Goal: Transaction & Acquisition: Download file/media

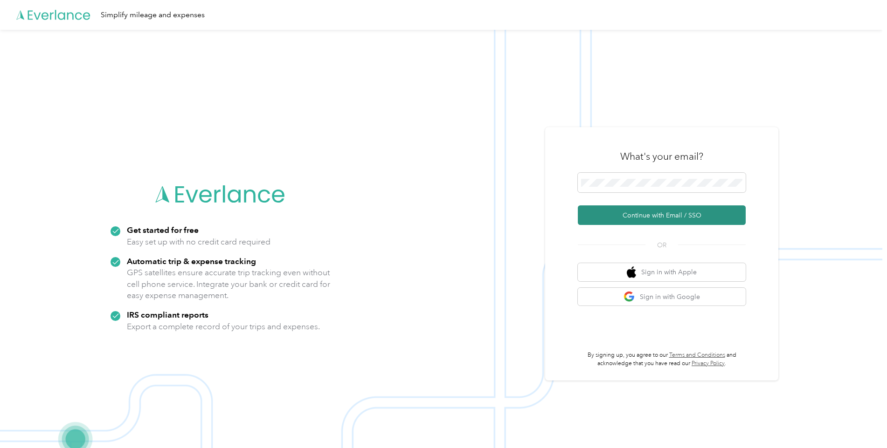
click at [658, 221] on button "Continue with Email / SSO" at bounding box center [662, 216] width 168 height 20
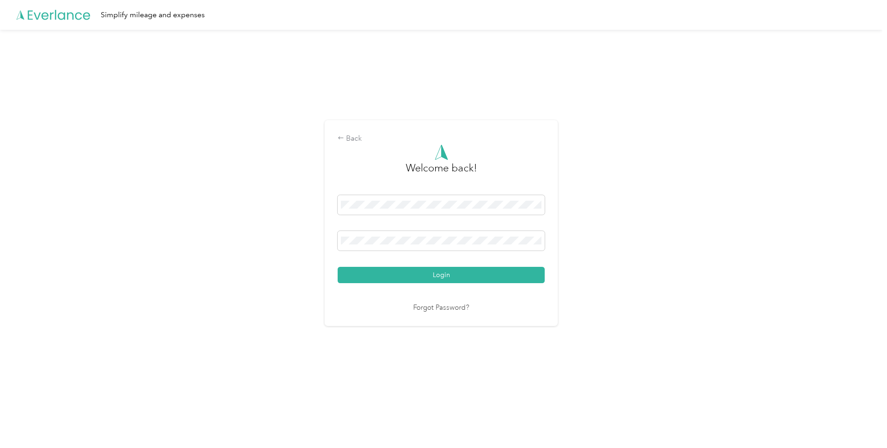
click at [339, 276] on div "Back Welcome back! Login Forgot Password?" at bounding box center [440, 223] width 233 height 206
click at [350, 276] on button "Login" at bounding box center [440, 275] width 207 height 16
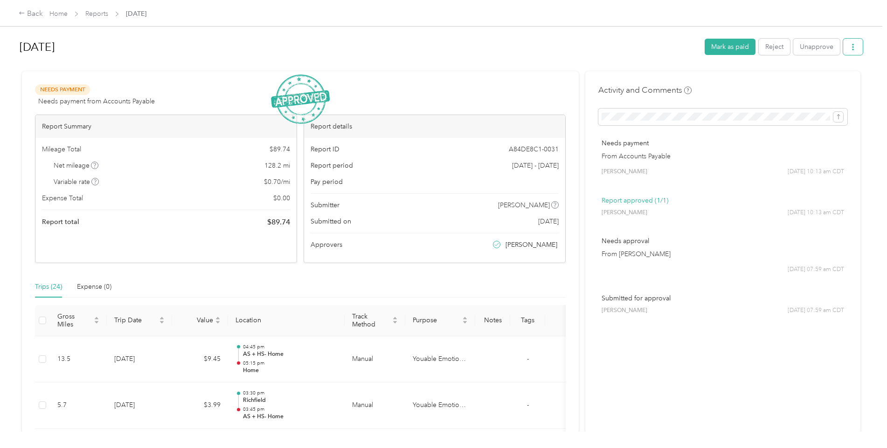
click at [853, 48] on button "button" at bounding box center [853, 47] width 20 height 16
click at [829, 82] on span "Download" at bounding box center [823, 81] width 31 height 10
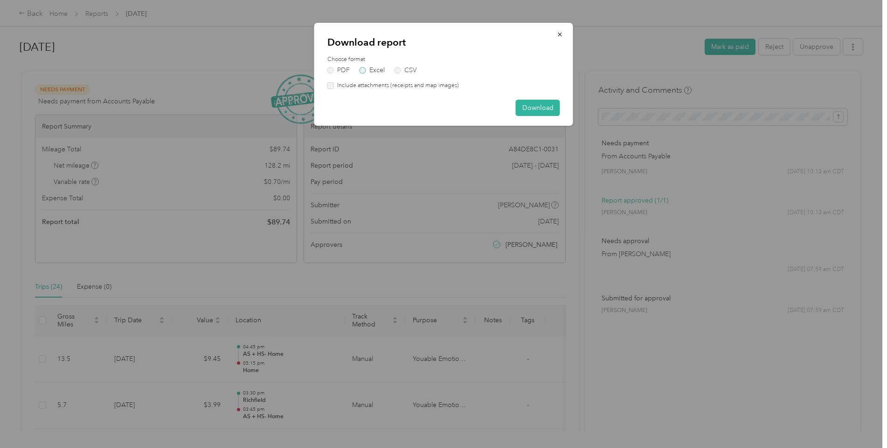
click at [369, 69] on label "Excel" at bounding box center [371, 70] width 25 height 7
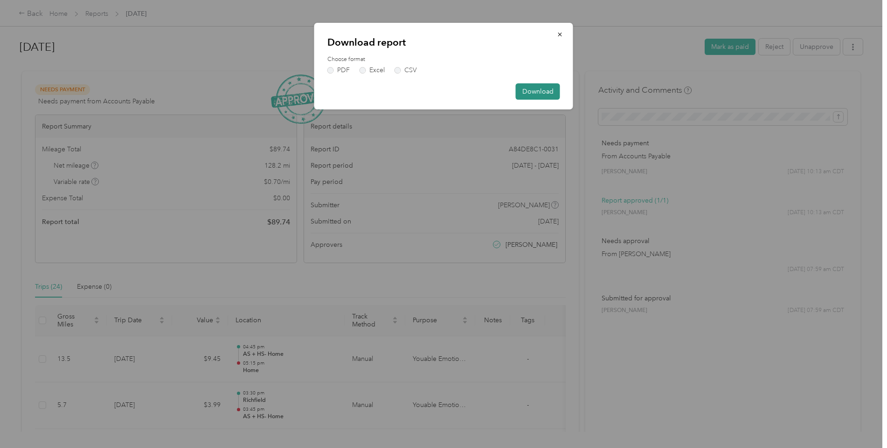
click at [542, 87] on button "Download" at bounding box center [538, 91] width 44 height 16
